Goal: Information Seeking & Learning: Learn about a topic

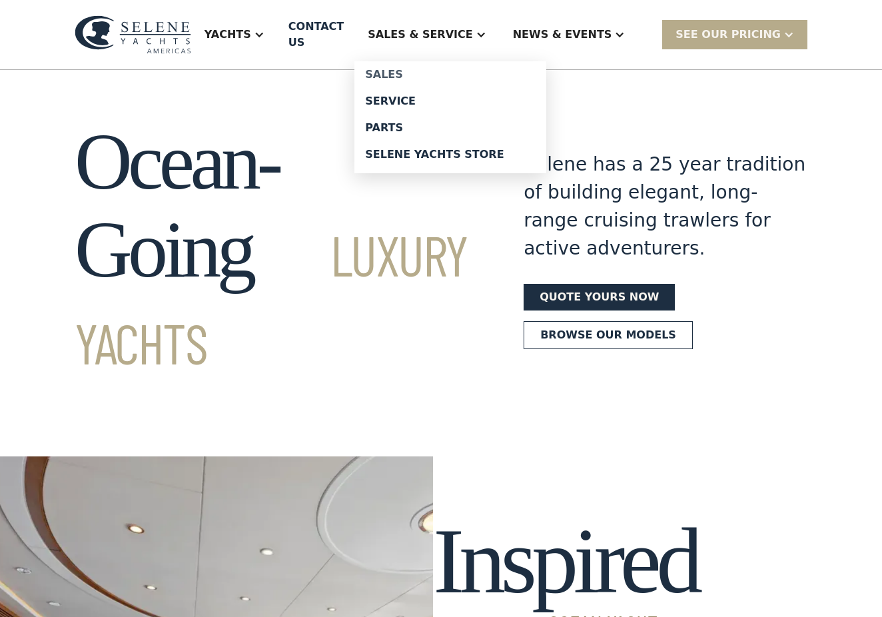
click at [417, 69] on div "Sales" at bounding box center [450, 74] width 171 height 11
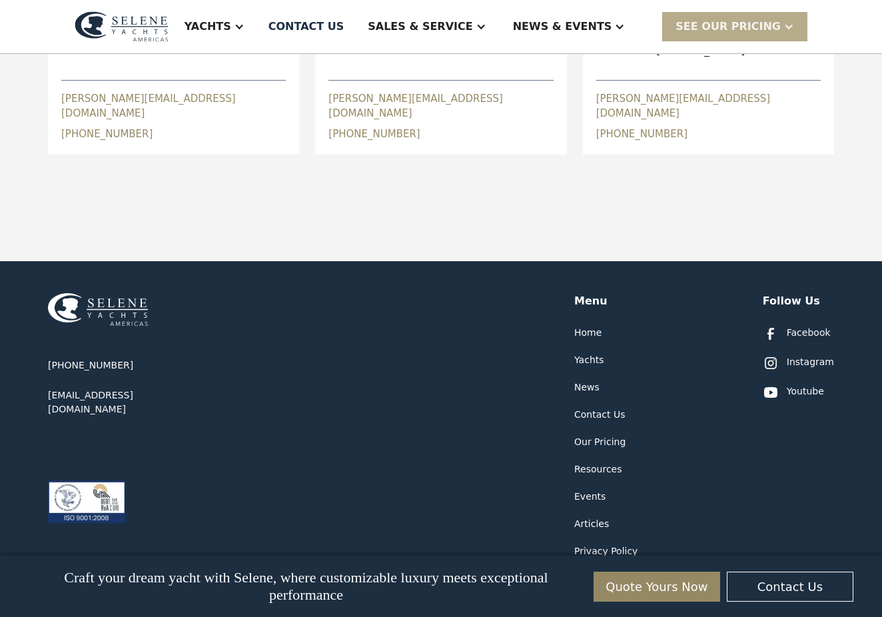
scroll to position [732, 0]
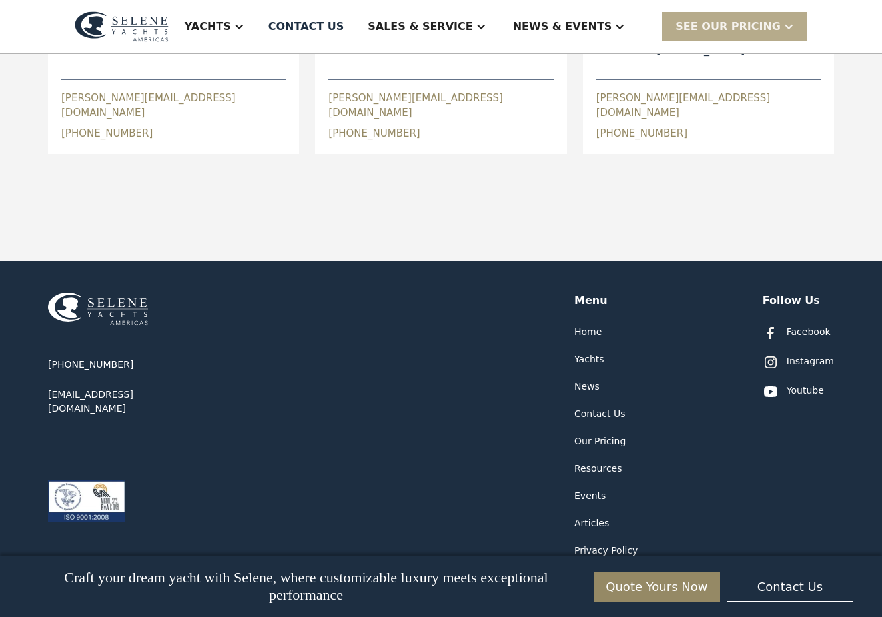
click at [585, 380] on div "News" at bounding box center [586, 387] width 25 height 14
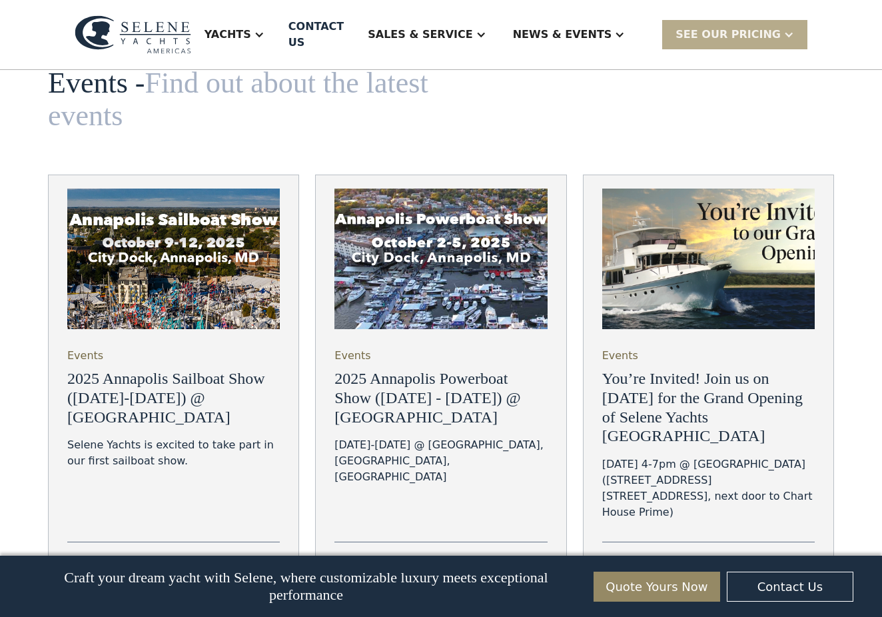
click at [629, 558] on div "see more" at bounding box center [632, 566] width 61 height 16
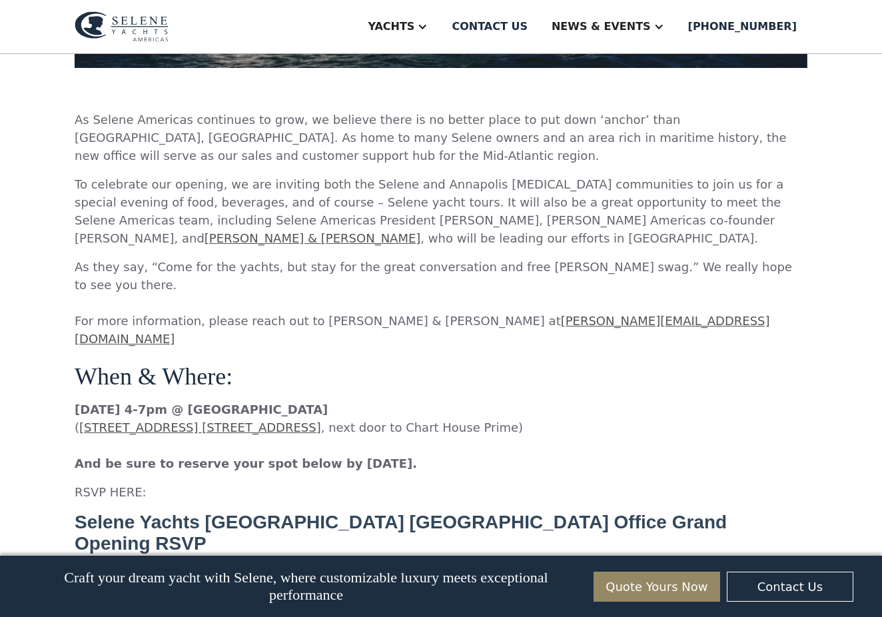
scroll to position [808, 0]
click at [421, 232] on link "[PERSON_NAME] & [PERSON_NAME]" at bounding box center [312, 239] width 216 height 14
